Goal: Transaction & Acquisition: Book appointment/travel/reservation

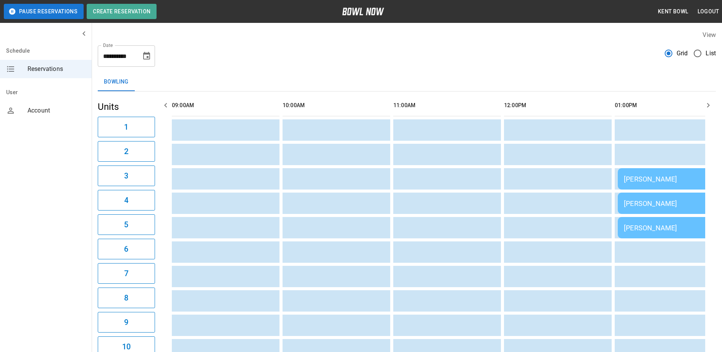
click at [706, 50] on span "List" at bounding box center [710, 53] width 10 height 9
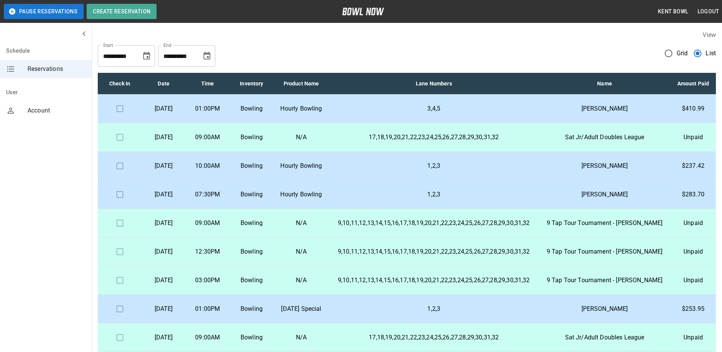
click at [323, 113] on p "Hourly Bowling" at bounding box center [301, 108] width 43 height 9
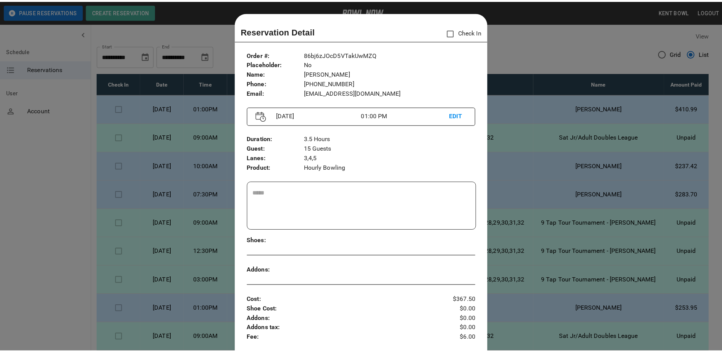
scroll to position [12, 0]
